Goal: Task Accomplishment & Management: Complete application form

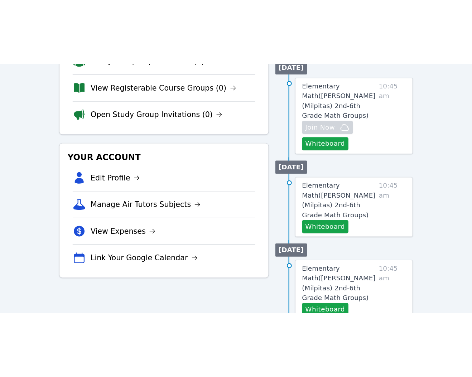
scroll to position [191, 0]
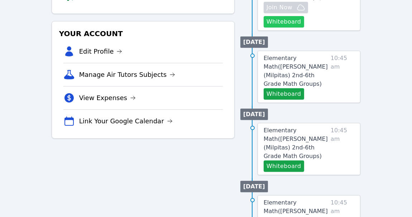
click at [304, 28] on button "Whiteboard" at bounding box center [284, 21] width 40 height 11
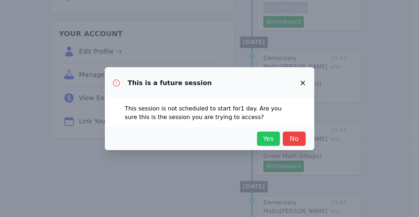
click at [261, 144] on span "Yes" at bounding box center [269, 139] width 16 height 10
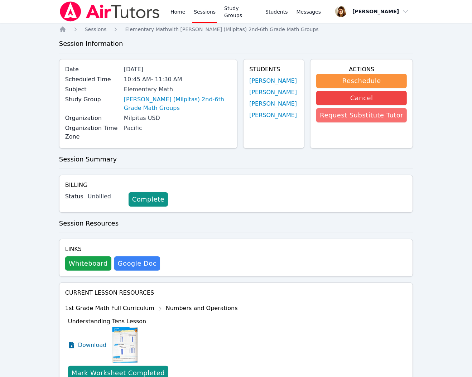
click at [349, 122] on button "Request Substitute Tutor" at bounding box center [361, 115] width 91 height 14
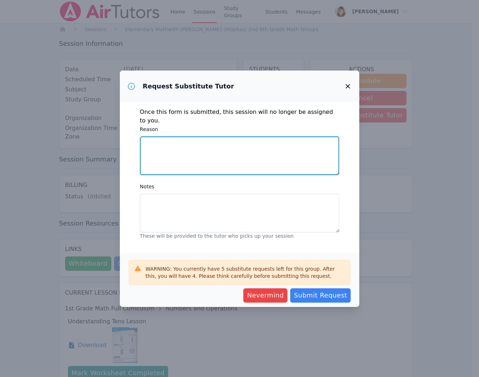
click at [266, 175] on textarea "Reason" at bounding box center [240, 155] width 200 height 39
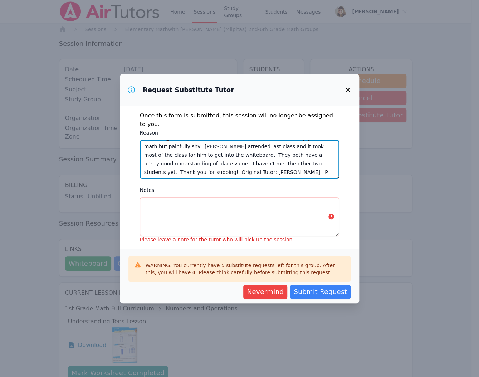
scroll to position [60, 0]
type textarea "[PERSON_NAME] has attended since the first session and is very good at math but…"
drag, startPoint x: 284, startPoint y: 121, endPoint x: 141, endPoint y: 135, distance: 143.5
click at [141, 135] on div "Once this form is submitted, this session will no longer be assigned to you. Re…" at bounding box center [240, 177] width 240 height 143
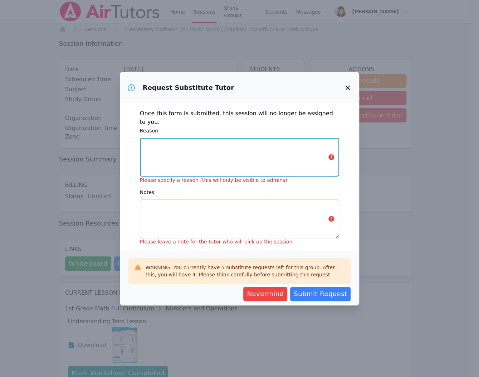
scroll to position [95, 0]
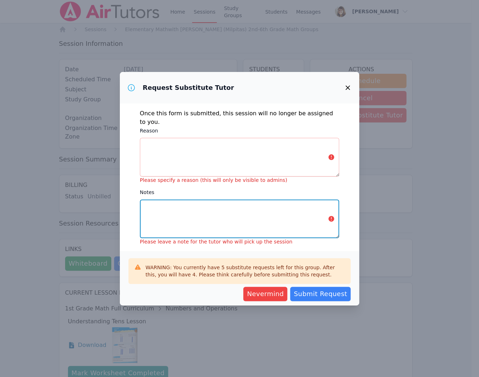
click at [180, 199] on textarea "Notes" at bounding box center [240, 218] width 200 height 39
paste textarea "[PERSON_NAME] has attended since the first session and is very good at math but…"
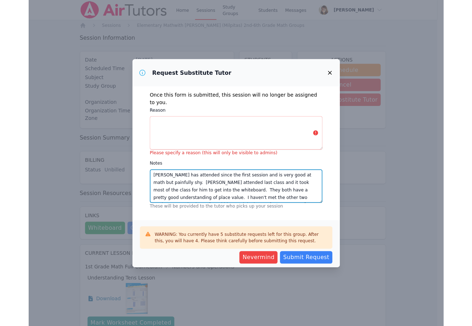
scroll to position [0, 0]
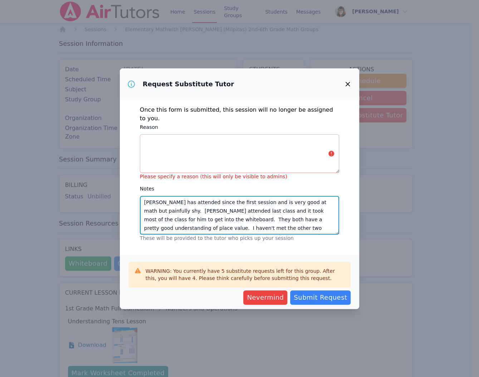
type textarea "[PERSON_NAME] has attended since the first session and is very good at math but…"
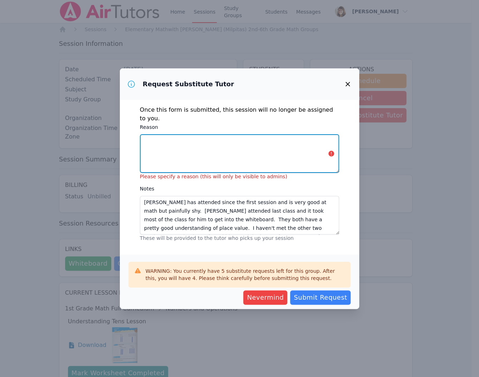
click at [207, 173] on textarea "Reason" at bounding box center [240, 153] width 200 height 39
click at [224, 171] on textarea "Mee" at bounding box center [240, 153] width 200 height 39
click at [261, 173] on textarea "MeeM" at bounding box center [240, 153] width 200 height 39
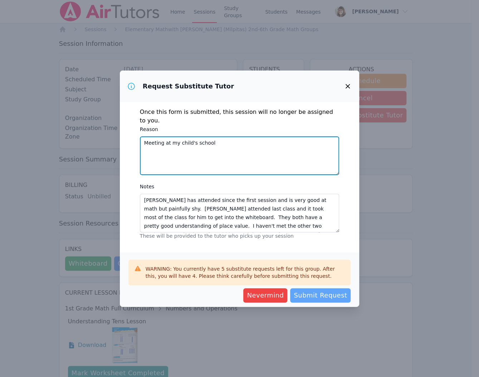
type textarea "Meeting at my child's school"
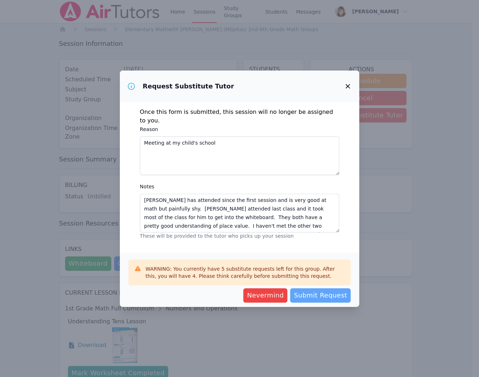
click at [308, 217] on span "Submit Request" at bounding box center [320, 295] width 53 height 10
